Goal: Use online tool/utility: Utilize a website feature to perform a specific function

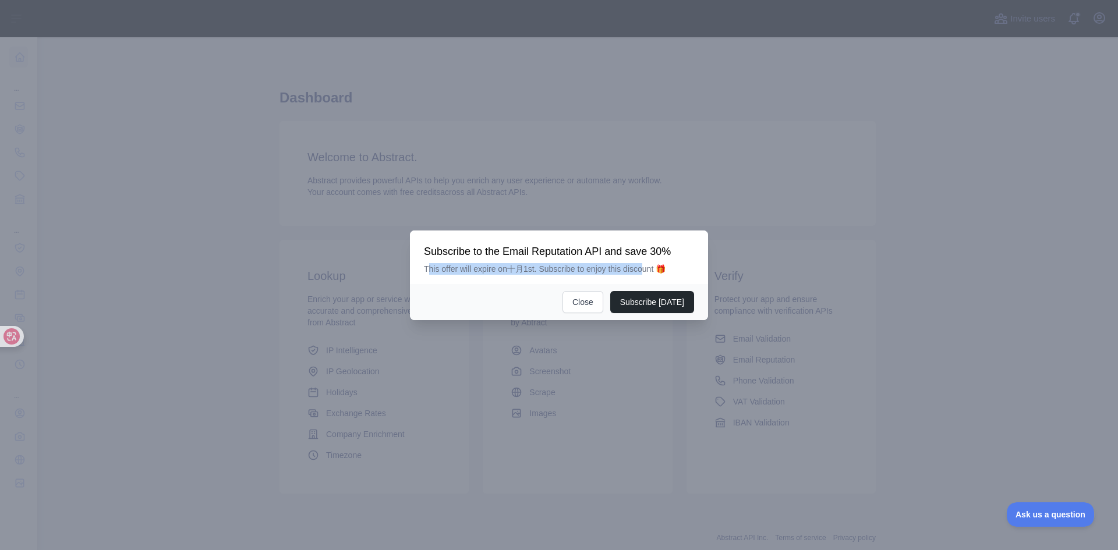
drag, startPoint x: 427, startPoint y: 268, endPoint x: 640, endPoint y: 267, distance: 213.2
click at [640, 267] on p "This offer will expire on 十月 1st. Subscribe to enjoy this discount 🎁" at bounding box center [559, 269] width 270 height 12
click at [514, 274] on p "This offer will expire on 十月 1st. Subscribe to enjoy this discount 🎁" at bounding box center [559, 269] width 270 height 12
drag, startPoint x: 492, startPoint y: 267, endPoint x: 631, endPoint y: 267, distance: 139.8
click at [631, 267] on p "This offer will expire on 十月 1st. Subscribe to enjoy this discount 🎁" at bounding box center [559, 269] width 270 height 12
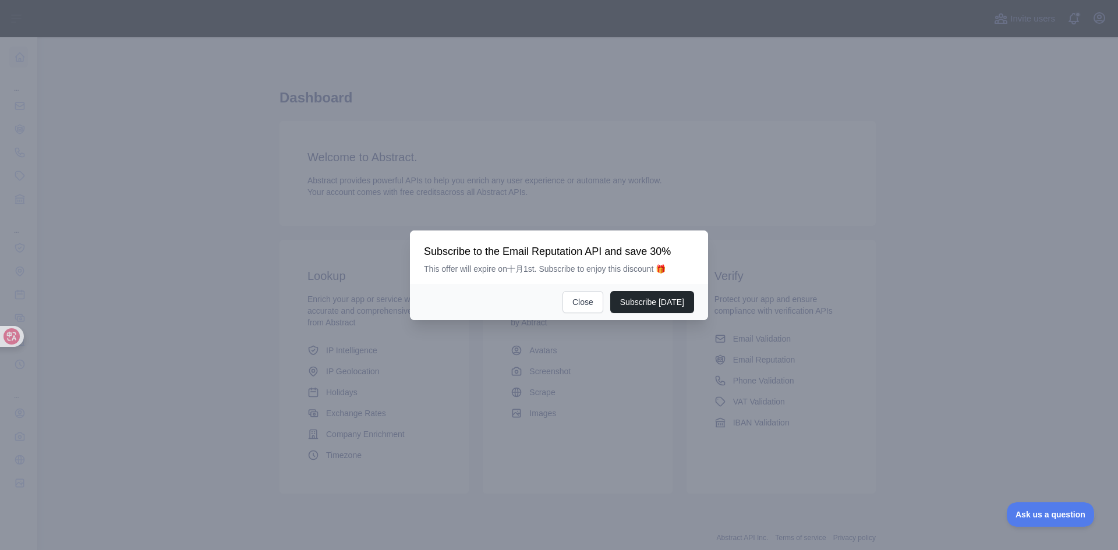
click at [515, 294] on div "Subscribe [DATE] Close" at bounding box center [559, 302] width 298 height 36
click at [587, 303] on button "Close" at bounding box center [583, 302] width 41 height 22
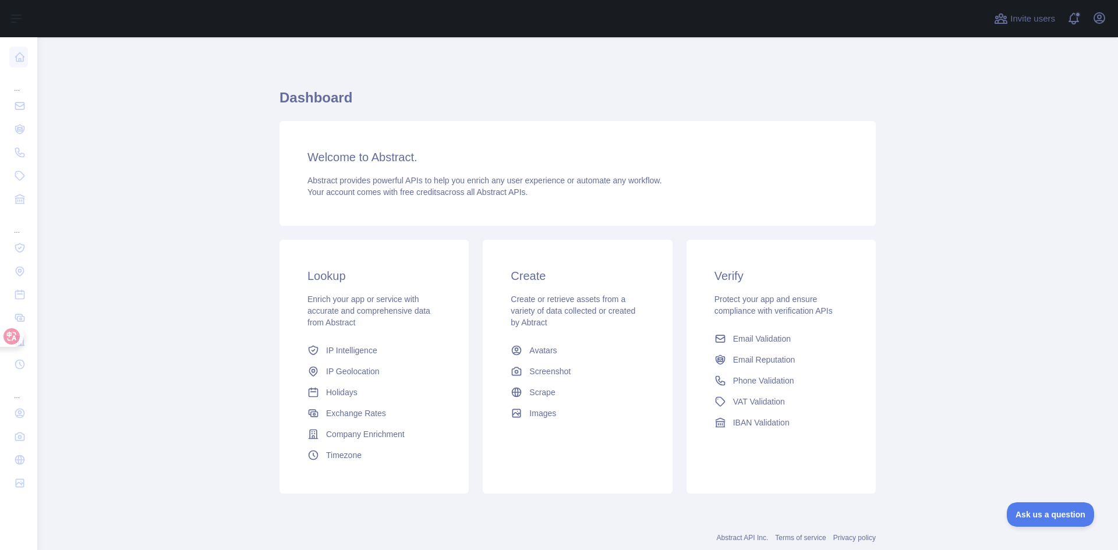
click at [211, 219] on main "Dashboard Welcome to Abstract. Abstract provides powerful APIs to help you enri…" at bounding box center [577, 293] width 1081 height 513
click at [1100, 19] on icon "button" at bounding box center [1100, 18] width 14 height 14
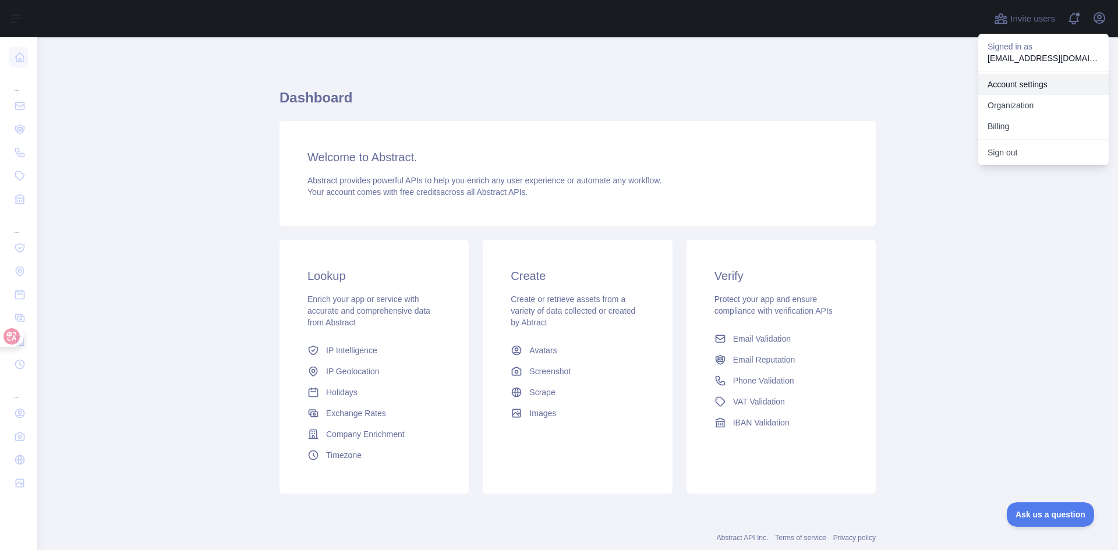
click at [1021, 87] on link "Account settings" at bounding box center [1043, 84] width 130 height 21
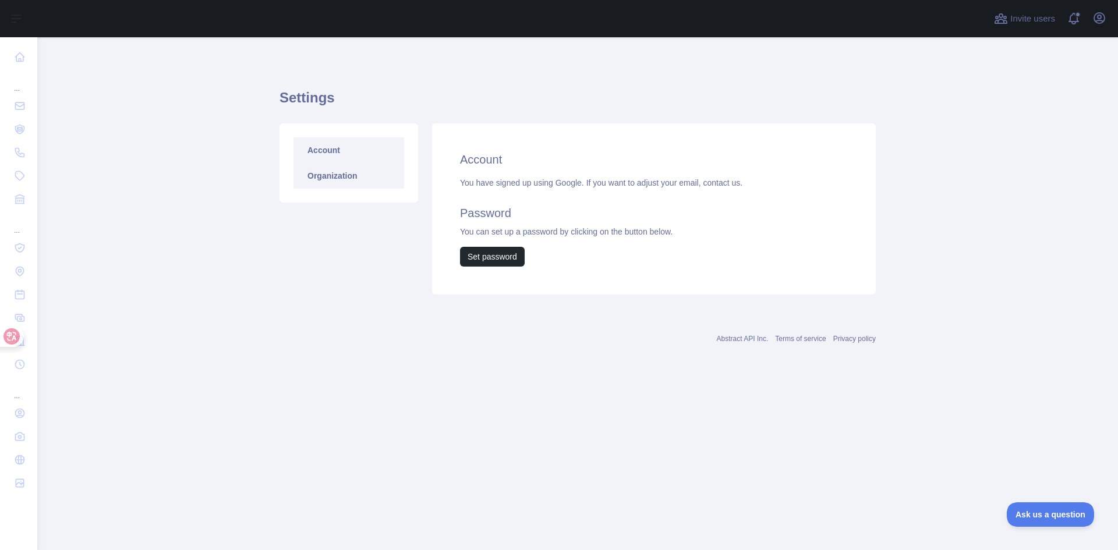
click at [338, 178] on link "Organization" at bounding box center [349, 176] width 111 height 26
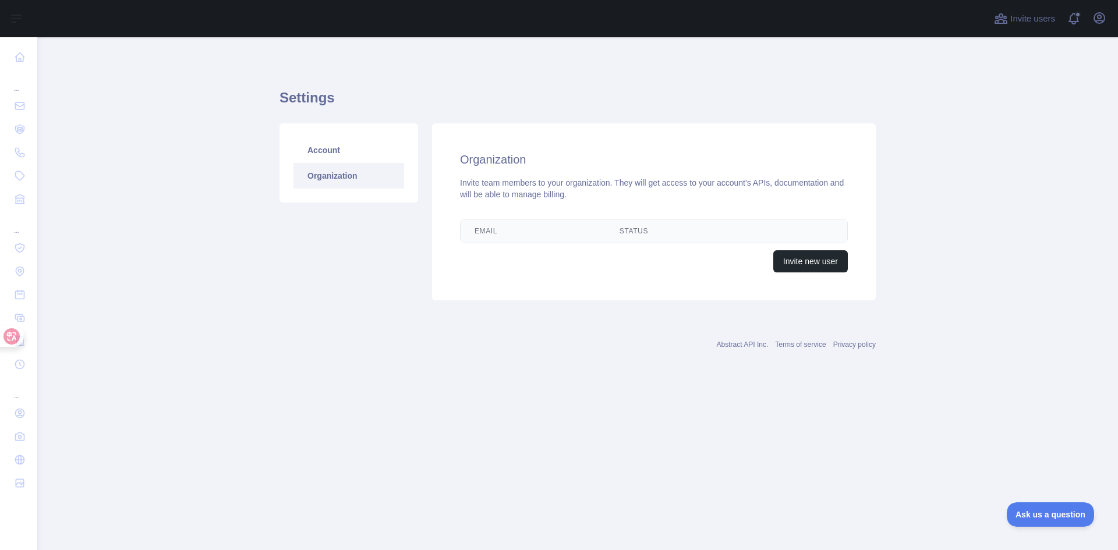
drag, startPoint x: 609, startPoint y: 84, endPoint x: 576, endPoint y: 83, distance: 32.6
click at [609, 84] on div "Settings Account Organization Organization Invite team members to your organiza…" at bounding box center [578, 191] width 596 height 252
click at [492, 71] on div "Settings Account Organization Organization Invite team members to your organiza…" at bounding box center [578, 191] width 596 height 252
drag, startPoint x: 746, startPoint y: 50, endPoint x: 752, endPoint y: 51, distance: 6.6
click at [749, 51] on div "Settings Account Organization Organization Invite team members to your organiza…" at bounding box center [578, 211] width 596 height 349
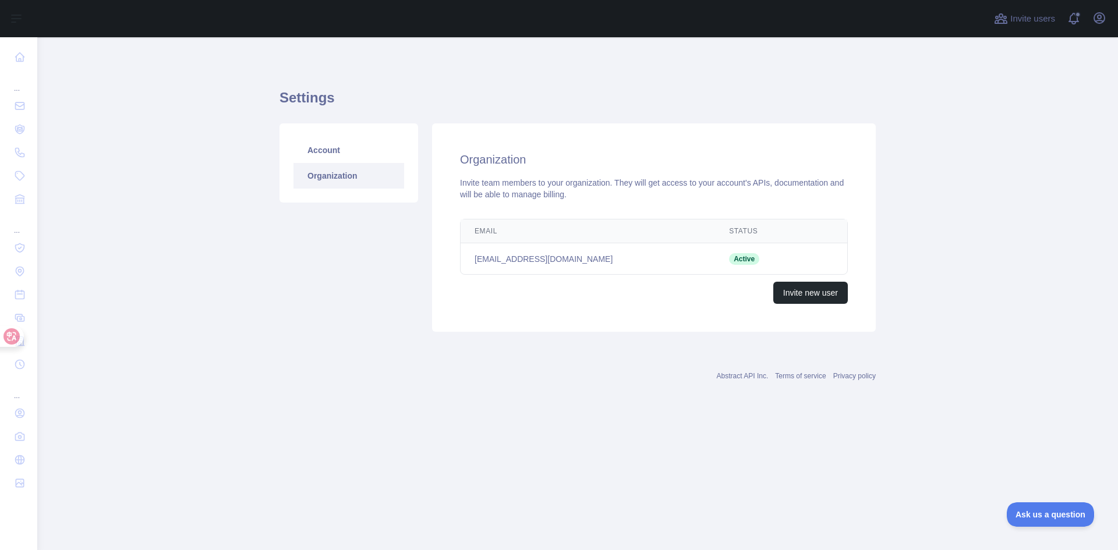
click at [714, 84] on div "Settings Account Organization Organization Invite team members to your organiza…" at bounding box center [578, 206] width 596 height 283
click at [789, 52] on div "Settings Account Organization Organization Invite team members to your organiza…" at bounding box center [578, 227] width 596 height 381
click at [1108, 15] on button "Open user menu" at bounding box center [1099, 18] width 19 height 19
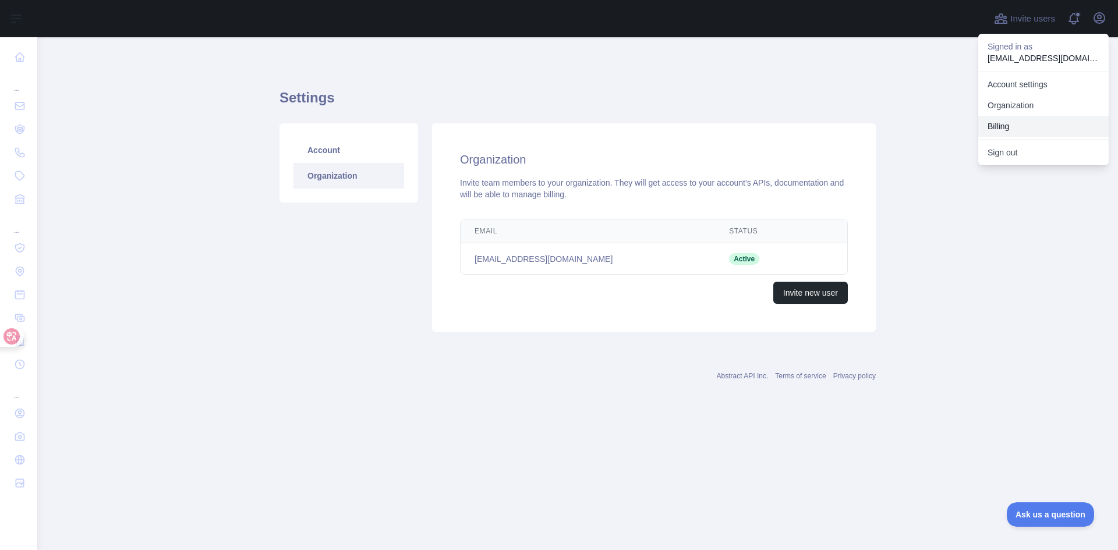
click at [1010, 124] on button "Billing" at bounding box center [1043, 126] width 130 height 21
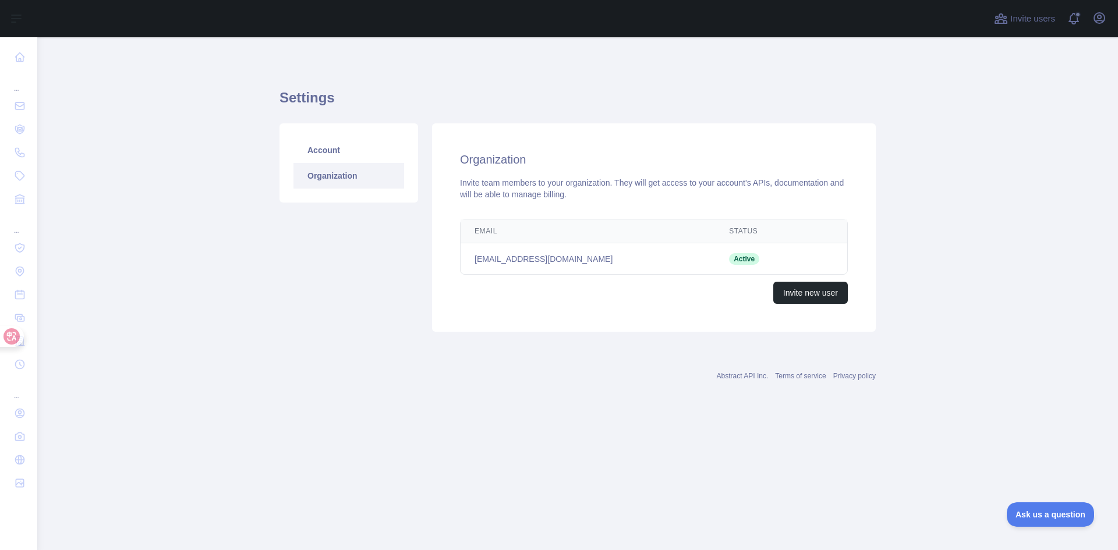
click at [175, 152] on main "Settings Account Organization Organization Invite team members to your organiza…" at bounding box center [577, 293] width 1081 height 513
drag, startPoint x: 19, startPoint y: 337, endPoint x: 8, endPoint y: 215, distance: 122.8
click at [8, 229] on icon at bounding box center [11, 233] width 10 height 9
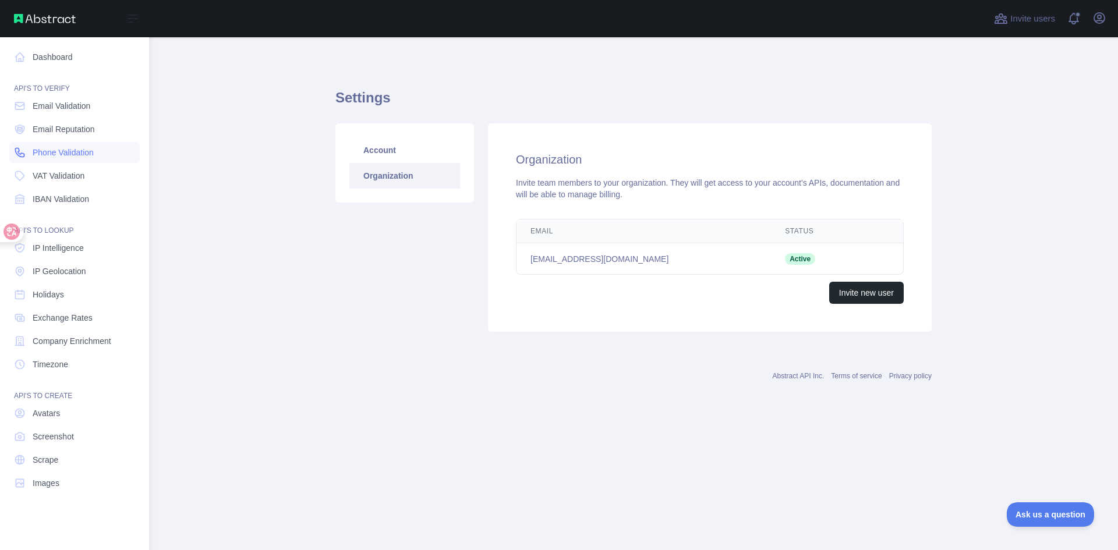
click at [80, 154] on span "Phone Validation" at bounding box center [63, 153] width 61 height 12
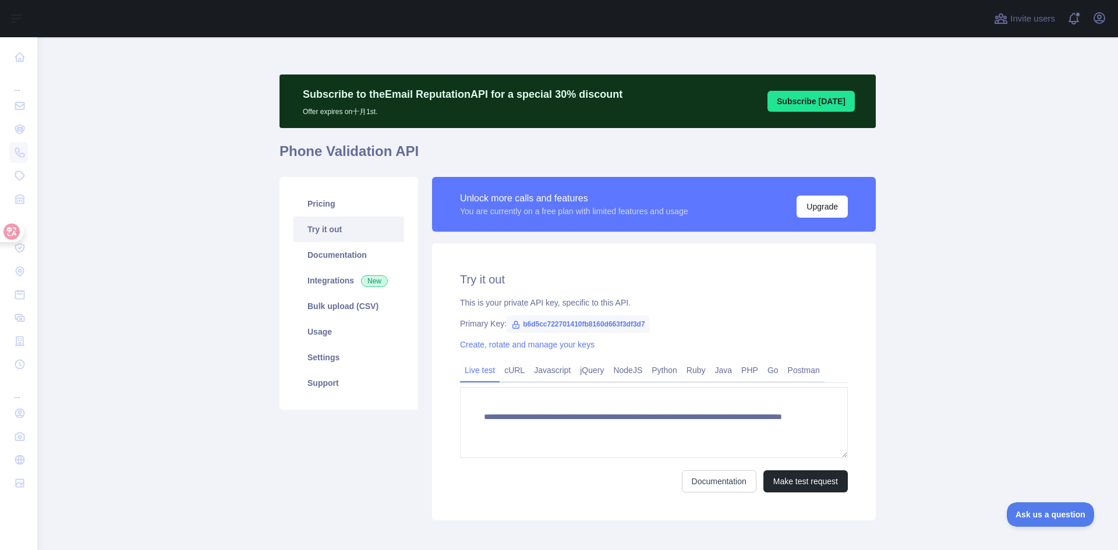
click at [208, 195] on main "**********" at bounding box center [577, 293] width 1081 height 513
click at [529, 167] on h1 "Phone Validation API" at bounding box center [578, 156] width 596 height 28
click at [358, 207] on link "Pricing" at bounding box center [349, 204] width 111 height 26
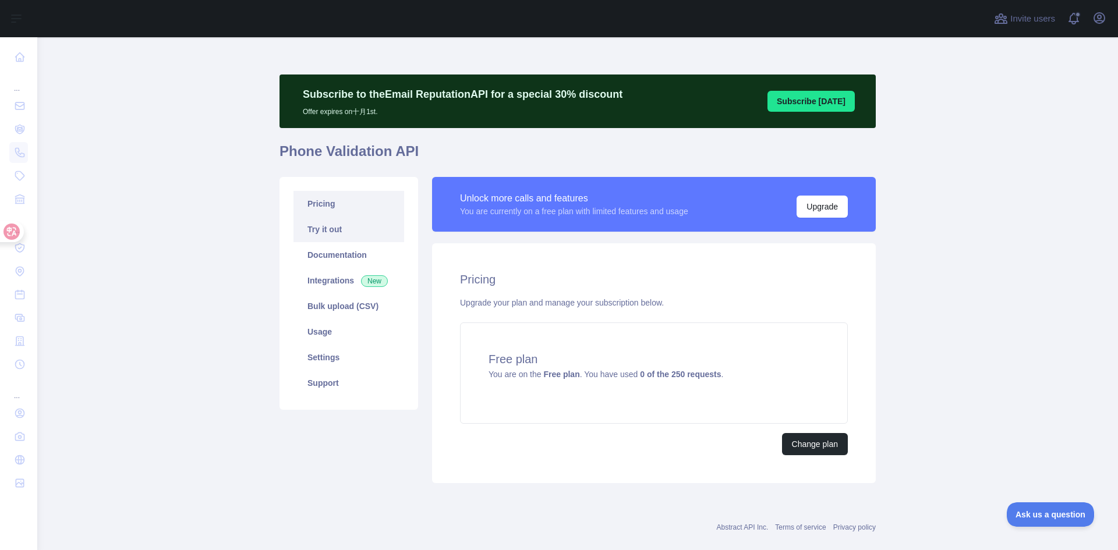
click at [342, 228] on link "Try it out" at bounding box center [349, 230] width 111 height 26
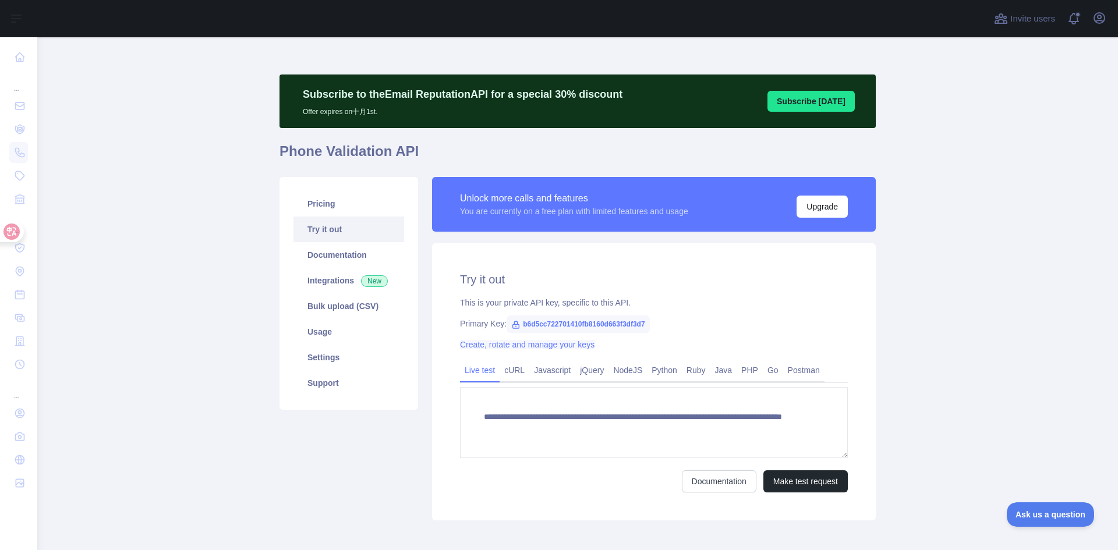
scroll to position [56, 0]
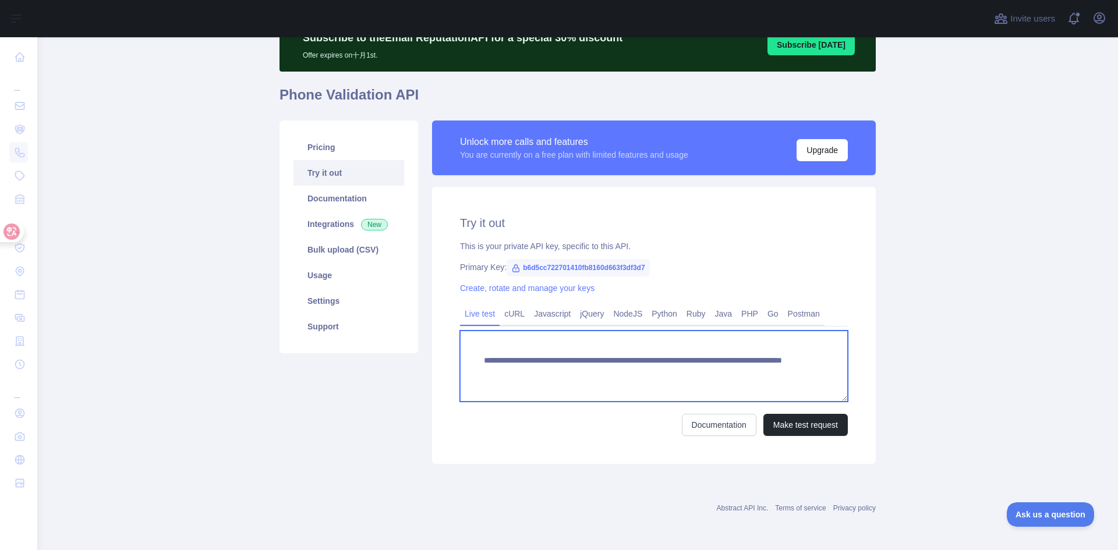
drag, startPoint x: 756, startPoint y: 376, endPoint x: 685, endPoint y: 370, distance: 71.3
click at [685, 370] on textarea "**********" at bounding box center [654, 366] width 388 height 71
click at [683, 373] on textarea "**********" at bounding box center [654, 366] width 388 height 71
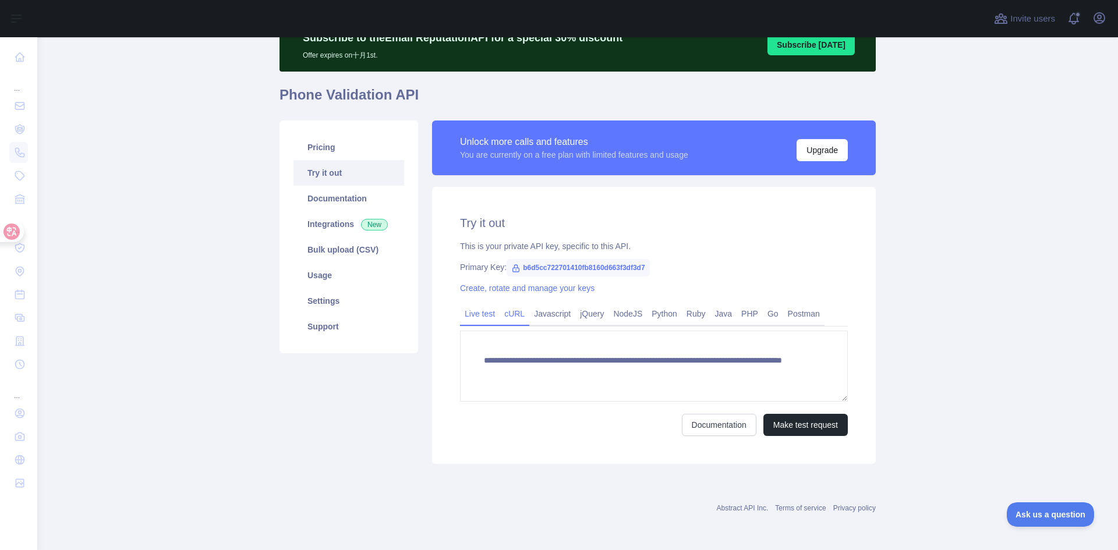
click at [504, 319] on link "cURL" at bounding box center [515, 314] width 30 height 19
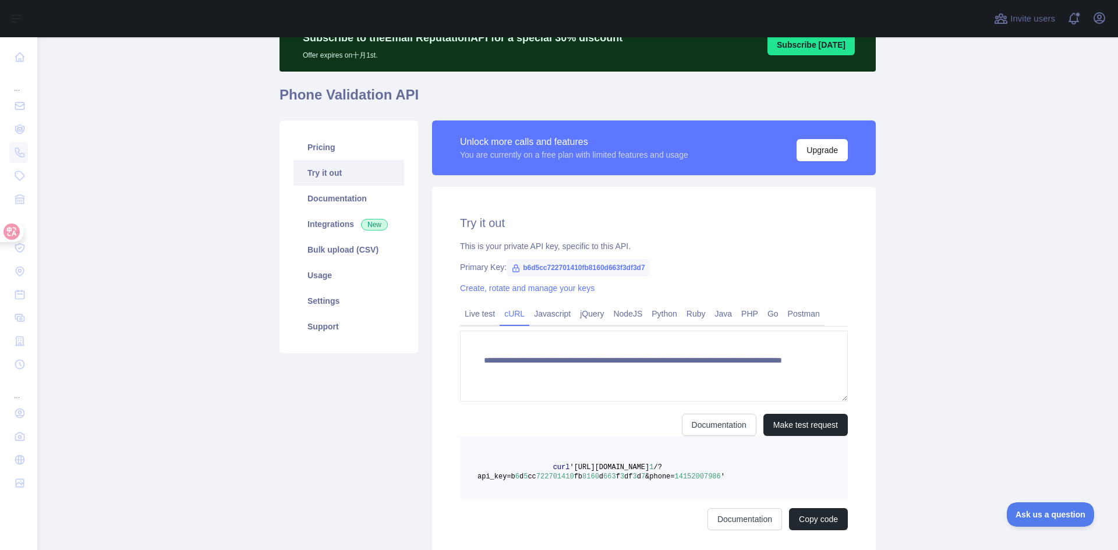
scroll to position [45, 0]
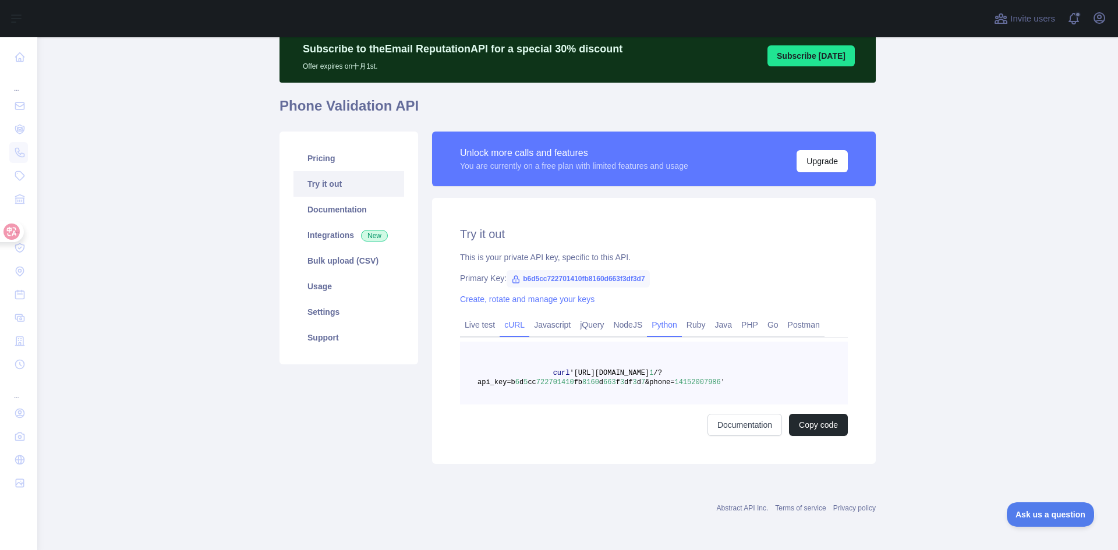
click at [649, 326] on link "Python" at bounding box center [664, 325] width 35 height 19
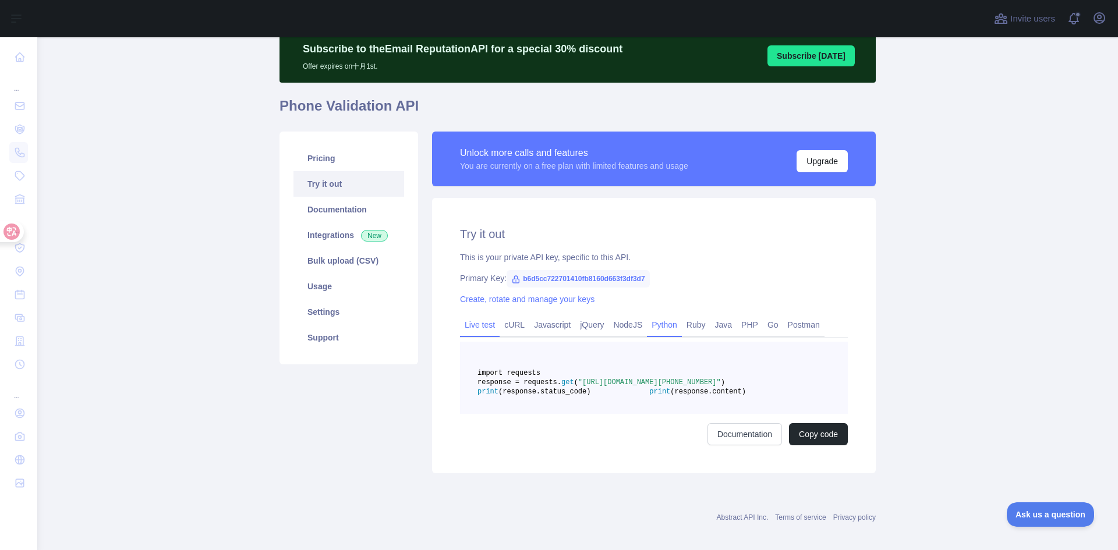
click at [486, 328] on link "Live test" at bounding box center [480, 325] width 40 height 19
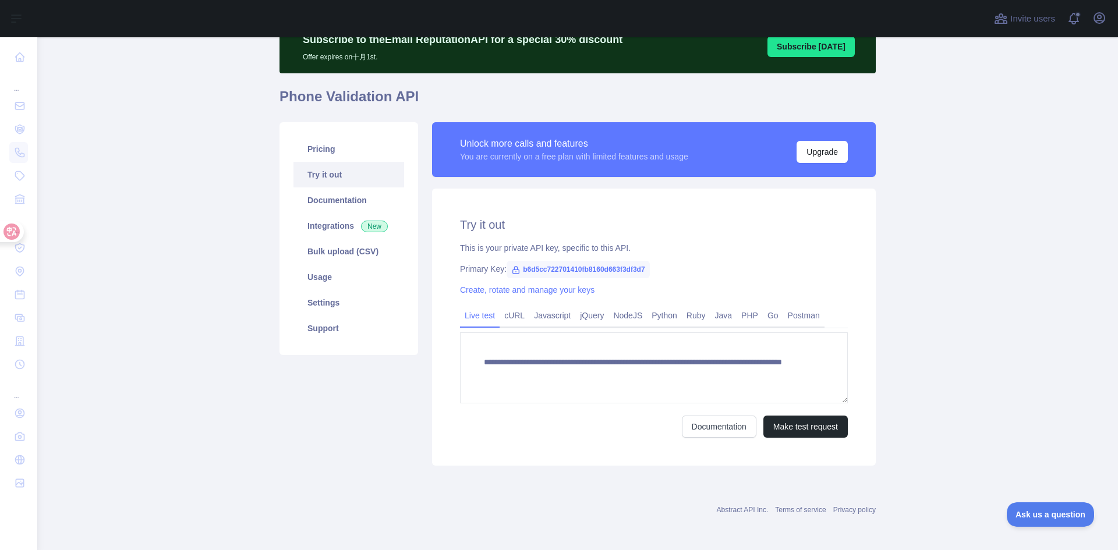
scroll to position [56, 0]
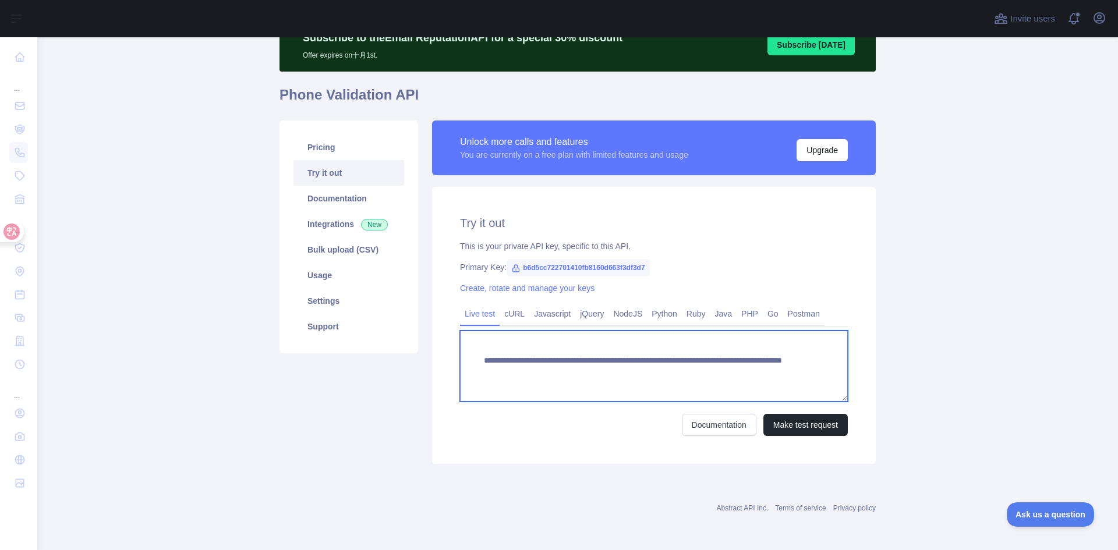
drag, startPoint x: 743, startPoint y: 373, endPoint x: 681, endPoint y: 374, distance: 61.7
click at [681, 374] on textarea "**********" at bounding box center [654, 366] width 388 height 71
paste textarea "**"
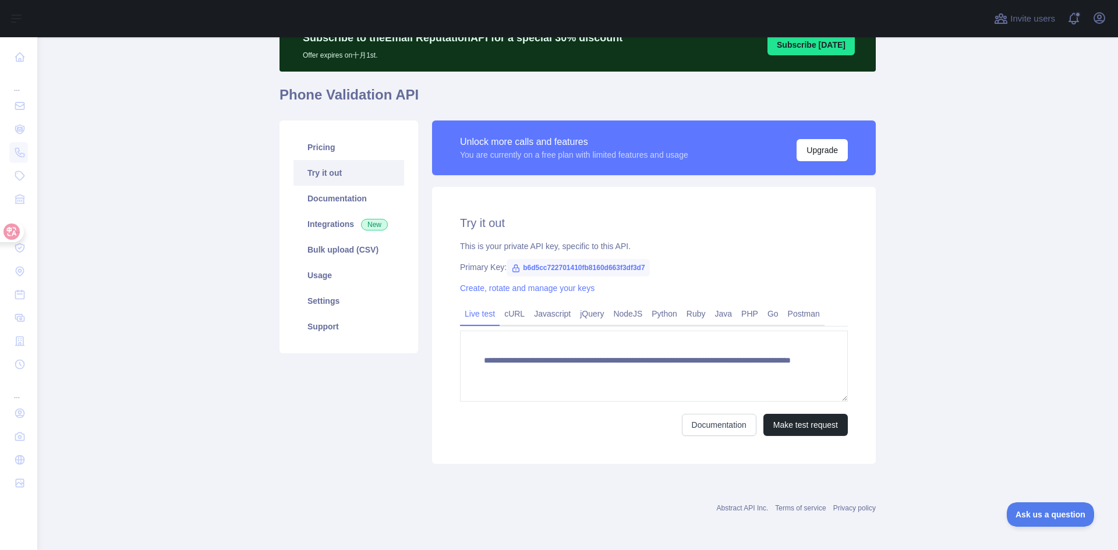
click at [605, 429] on div "Documentation Make test request" at bounding box center [654, 425] width 388 height 22
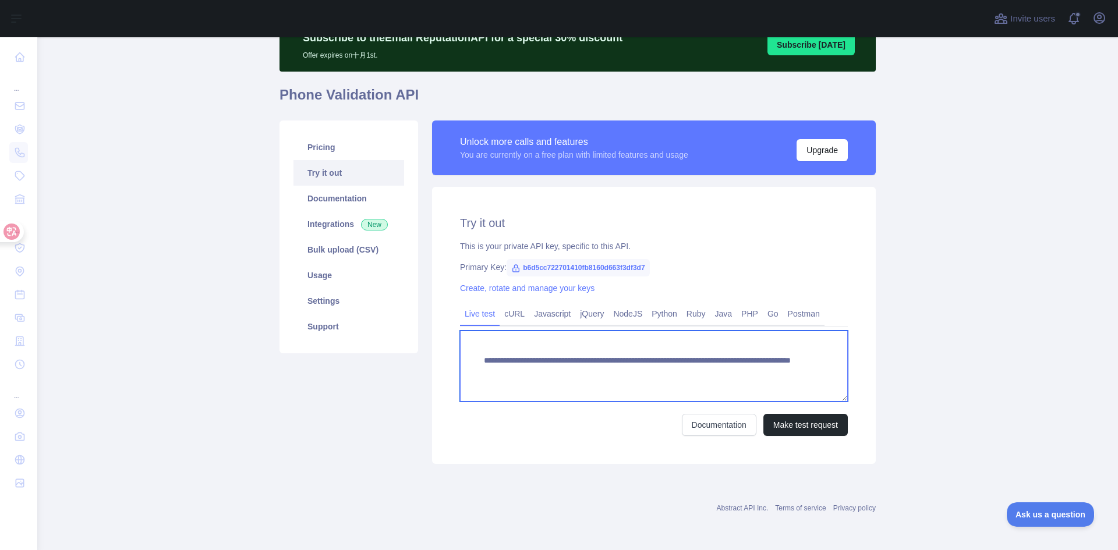
click at [516, 391] on textarea "**********" at bounding box center [654, 366] width 388 height 71
type textarea "**********"
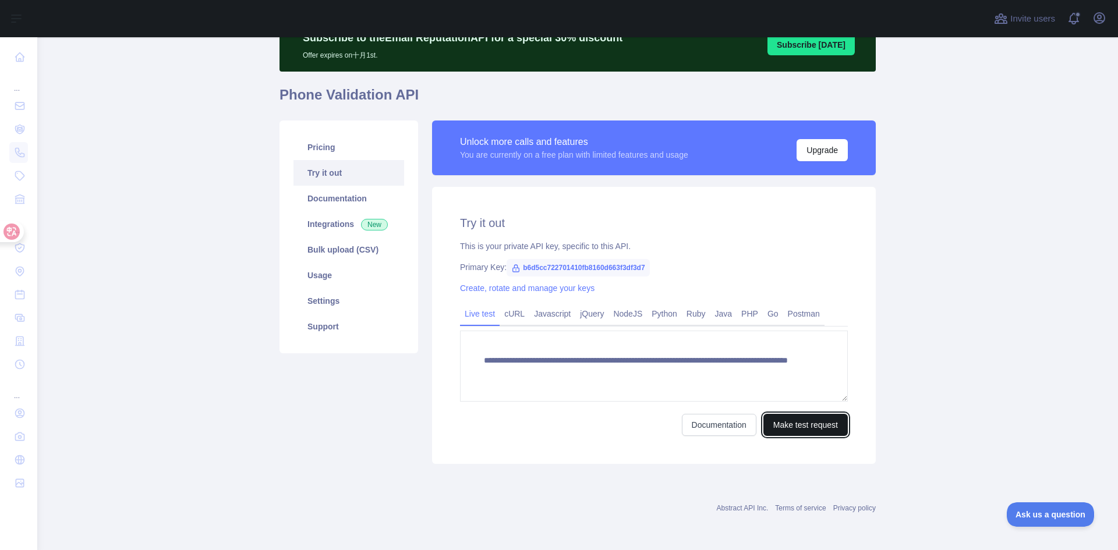
click at [807, 427] on button "Make test request" at bounding box center [805, 425] width 84 height 22
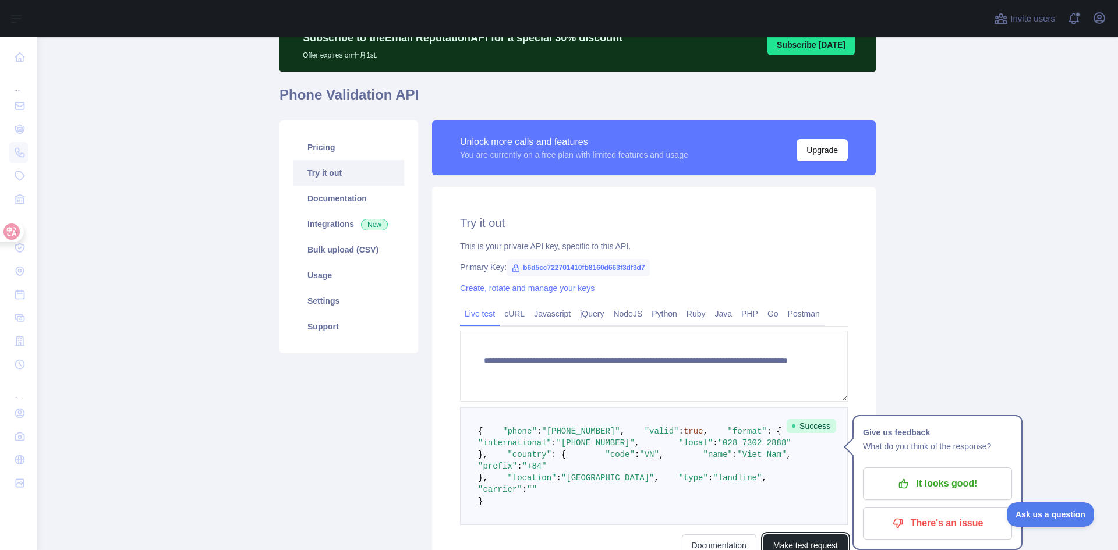
scroll to position [212, 0]
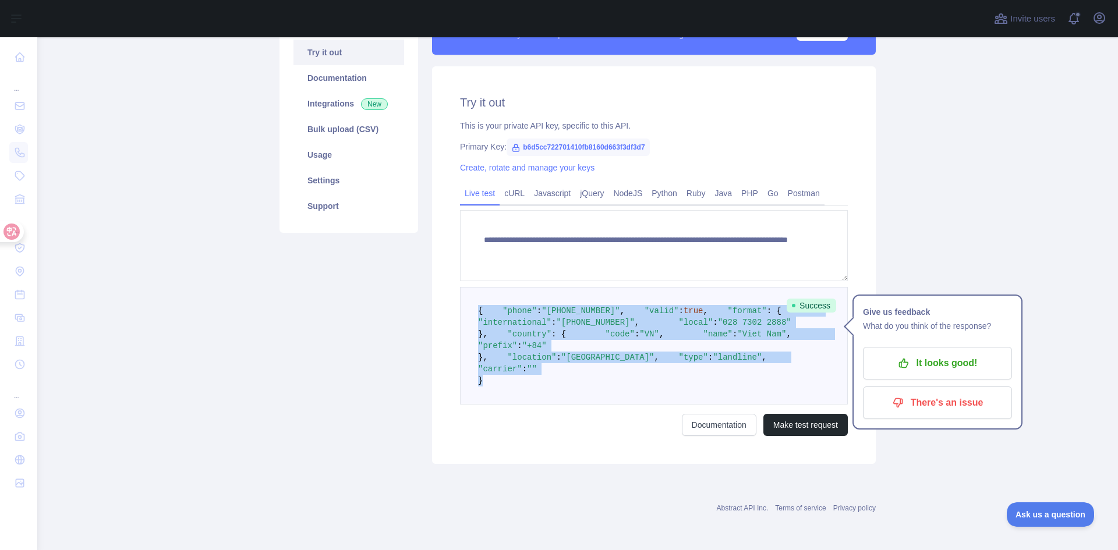
drag, startPoint x: 514, startPoint y: 455, endPoint x: 457, endPoint y: 267, distance: 196.7
click at [460, 287] on pre "{ "phone" : "[PHONE_NUMBER]" , "valid" : true , "format" : { "international" : …" at bounding box center [654, 346] width 388 height 118
copy code "{ "phone" : "[PHONE_NUMBER]" , "valid" : true , "format" : { "international" : …"
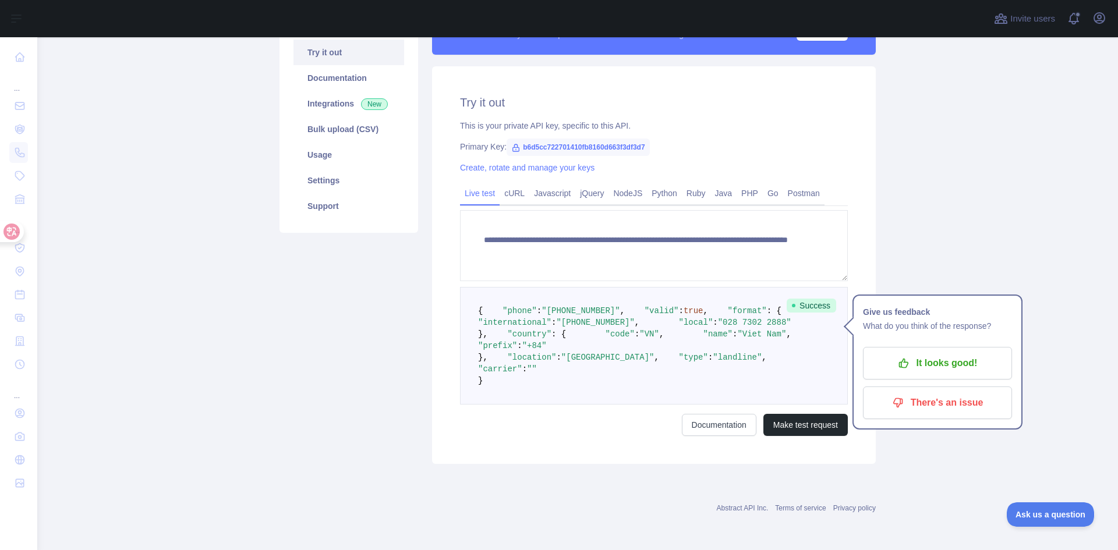
click at [380, 339] on div "Pricing Try it out Documentation Integrations New Bulk upload (CSV) Usage Setti…" at bounding box center [349, 232] width 153 height 464
click at [570, 405] on pre "{ "phone" : "[PHONE_NUMBER]" , "valid" : true , "format" : { "international" : …" at bounding box center [654, 346] width 388 height 118
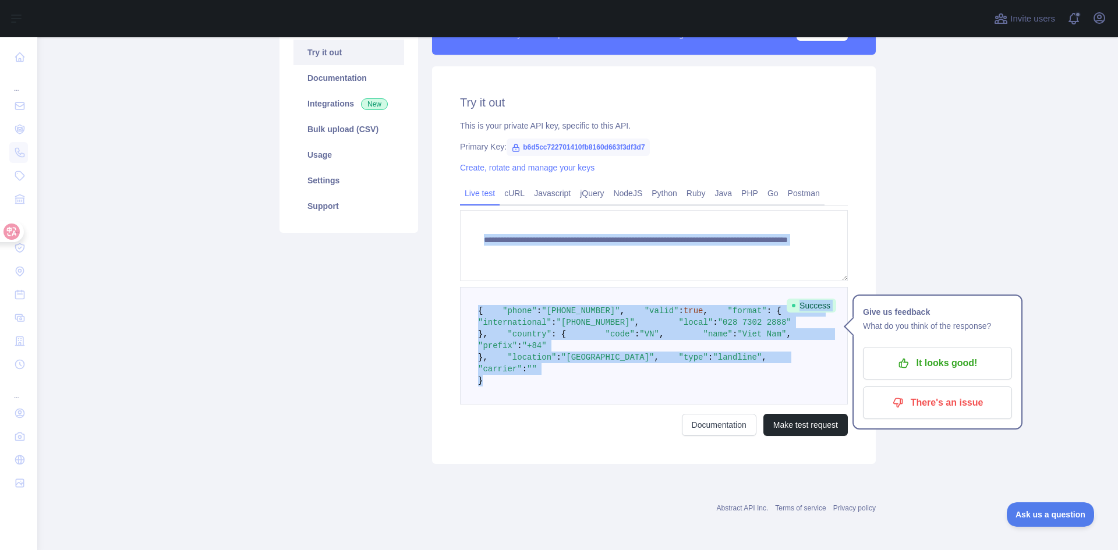
drag, startPoint x: 542, startPoint y: 457, endPoint x: 443, endPoint y: 246, distance: 232.4
click at [443, 246] on div "**********" at bounding box center [654, 265] width 444 height 398
click at [529, 341] on pre "{ "phone" : "[PHONE_NUMBER]" , "valid" : true , "format" : { "international" : …" at bounding box center [654, 346] width 388 height 118
click at [515, 397] on pre "{ "phone" : "[PHONE_NUMBER]" , "valid" : true , "format" : { "international" : …" at bounding box center [654, 346] width 388 height 118
drag, startPoint x: 519, startPoint y: 461, endPoint x: 465, endPoint y: 272, distance: 196.7
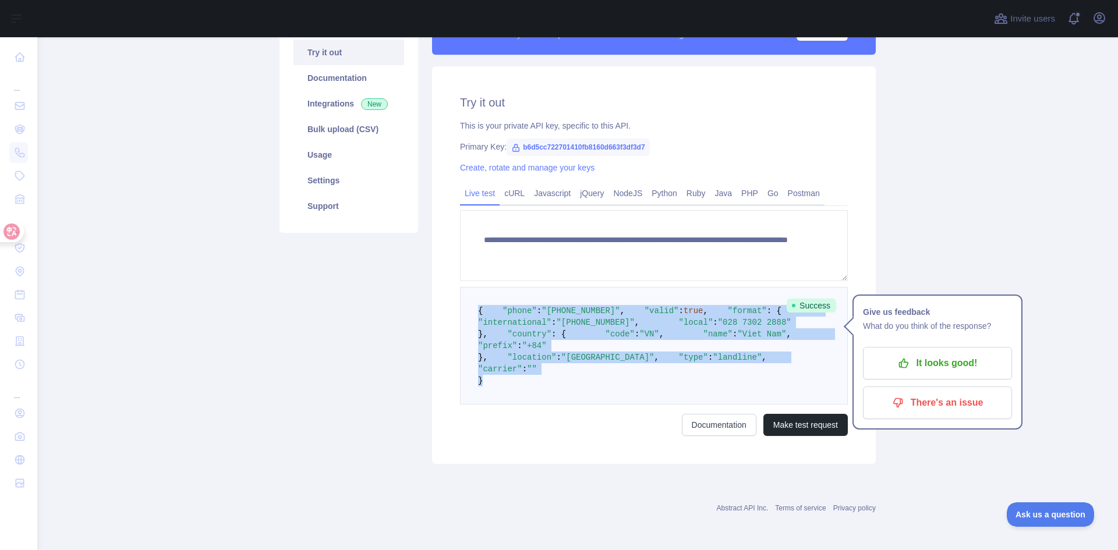
click at [465, 287] on pre "{ "phone" : "[PHONE_NUMBER]" , "valid" : true , "format" : { "international" : …" at bounding box center [654, 346] width 388 height 118
copy code "{ "phone" : "[PHONE_NUMBER]" , "valid" : true , "format" : { "international" : …"
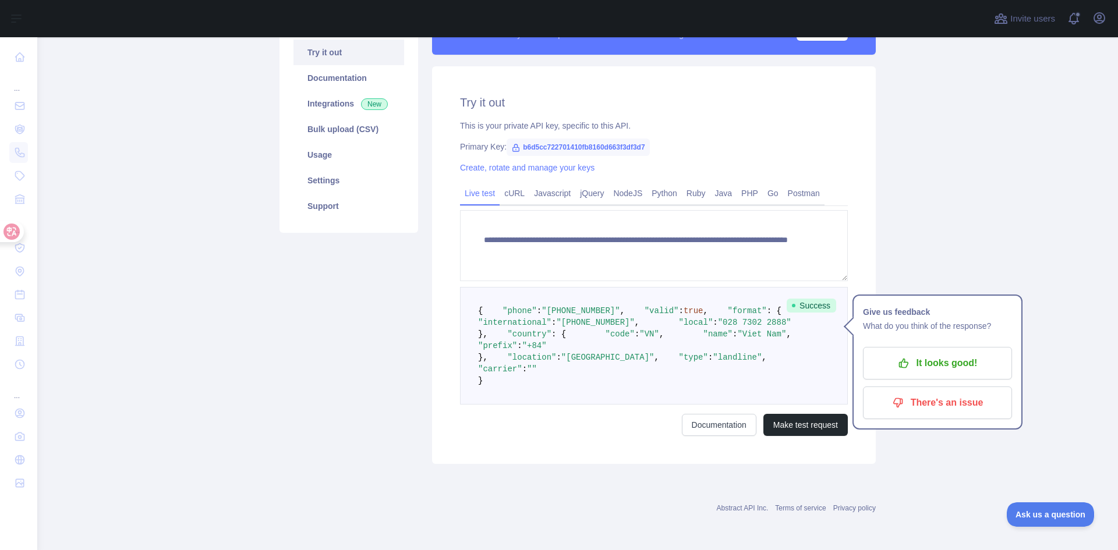
click at [344, 259] on div "Pricing Try it out Documentation Integrations New Bulk upload (CSV) Usage Setti…" at bounding box center [349, 232] width 153 height 464
click at [161, 173] on main "**********" at bounding box center [577, 293] width 1081 height 513
click at [133, 94] on main "**********" at bounding box center [577, 293] width 1081 height 513
